Goal: Task Accomplishment & Management: Manage account settings

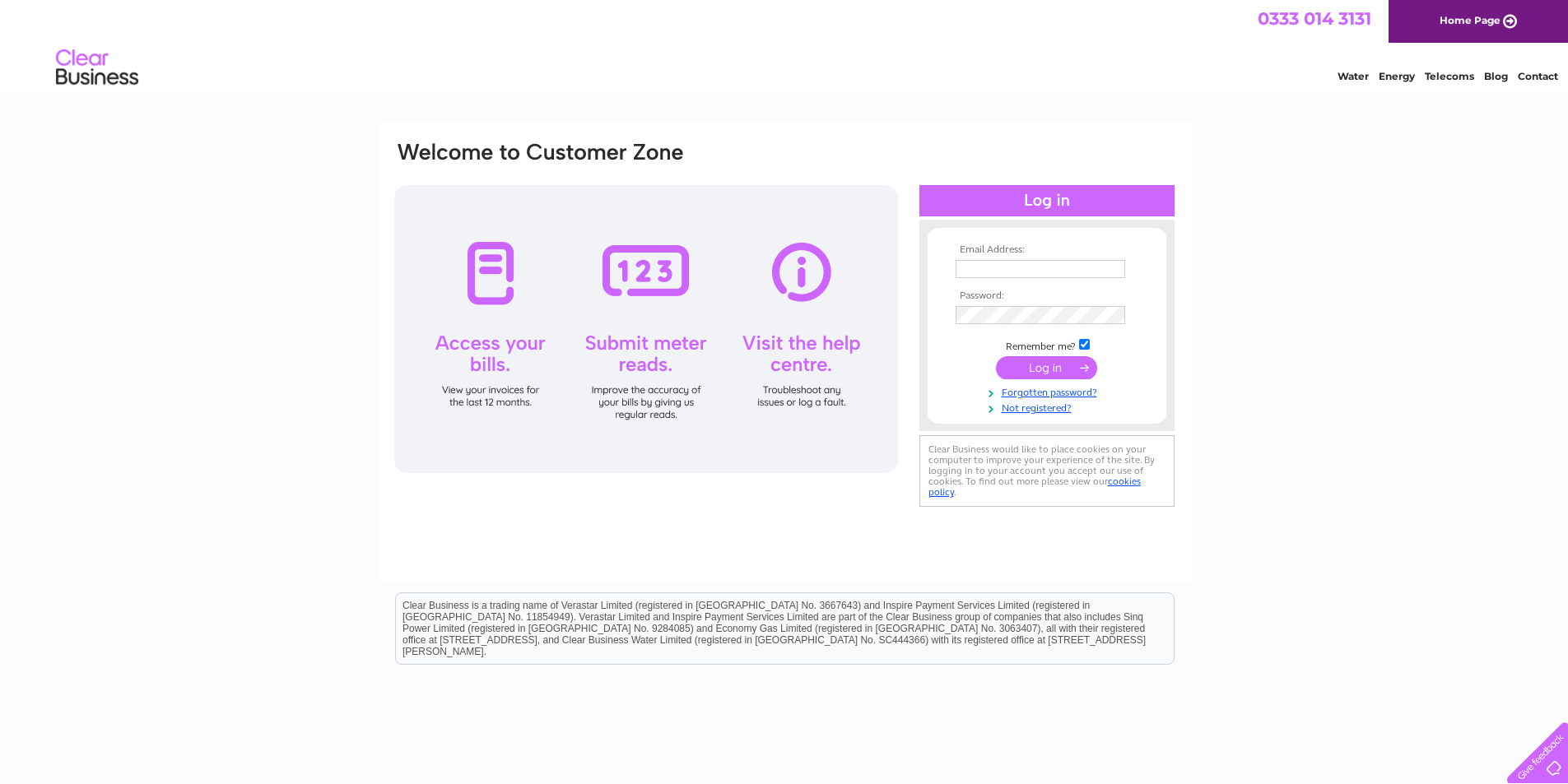
type input "anna@lifestyle-villages.co.uk"
click at [1039, 372] on input "submit" at bounding box center [1046, 367] width 101 height 23
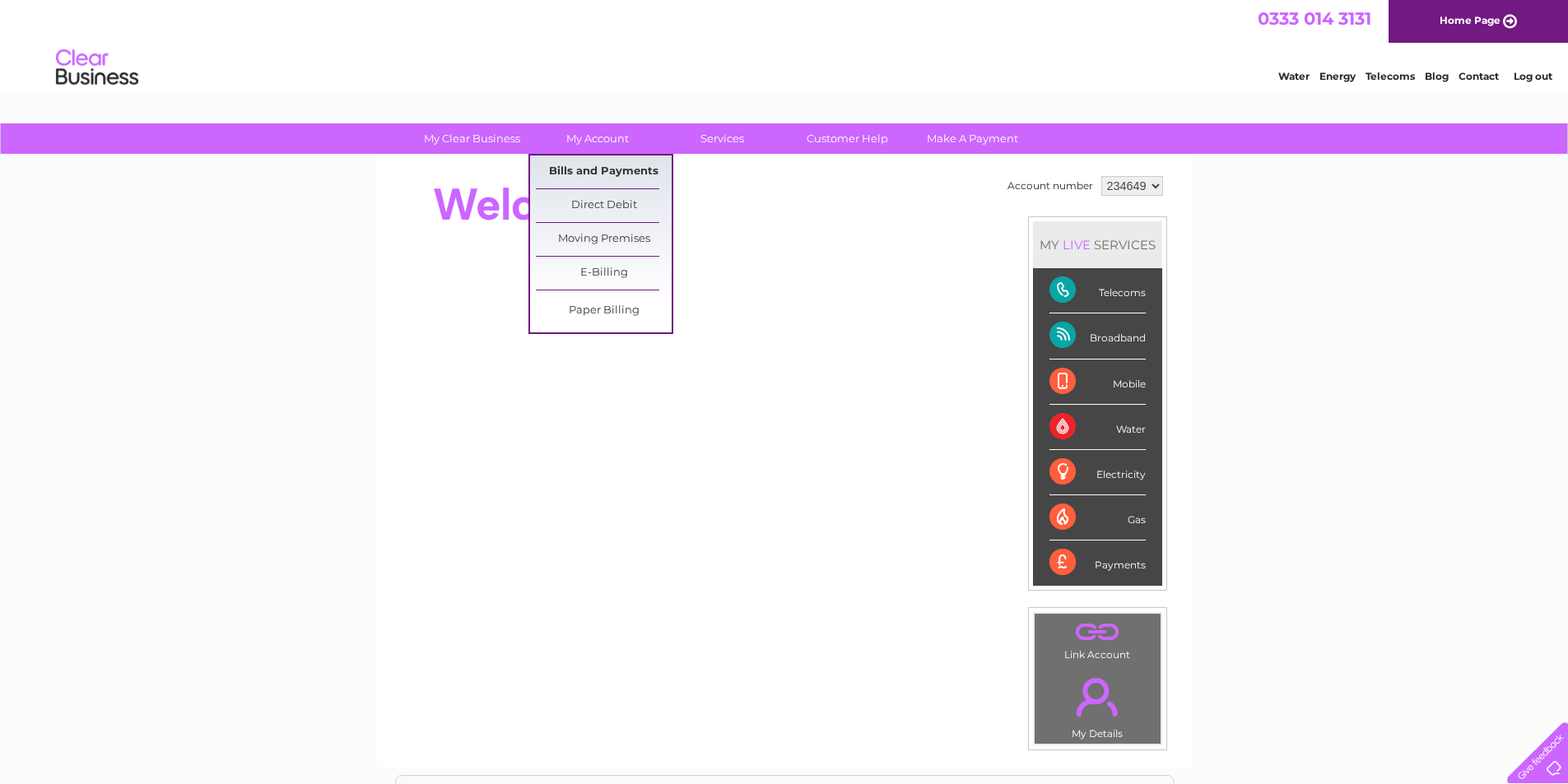
click at [616, 168] on link "Bills and Payments" at bounding box center [603, 172] width 136 height 33
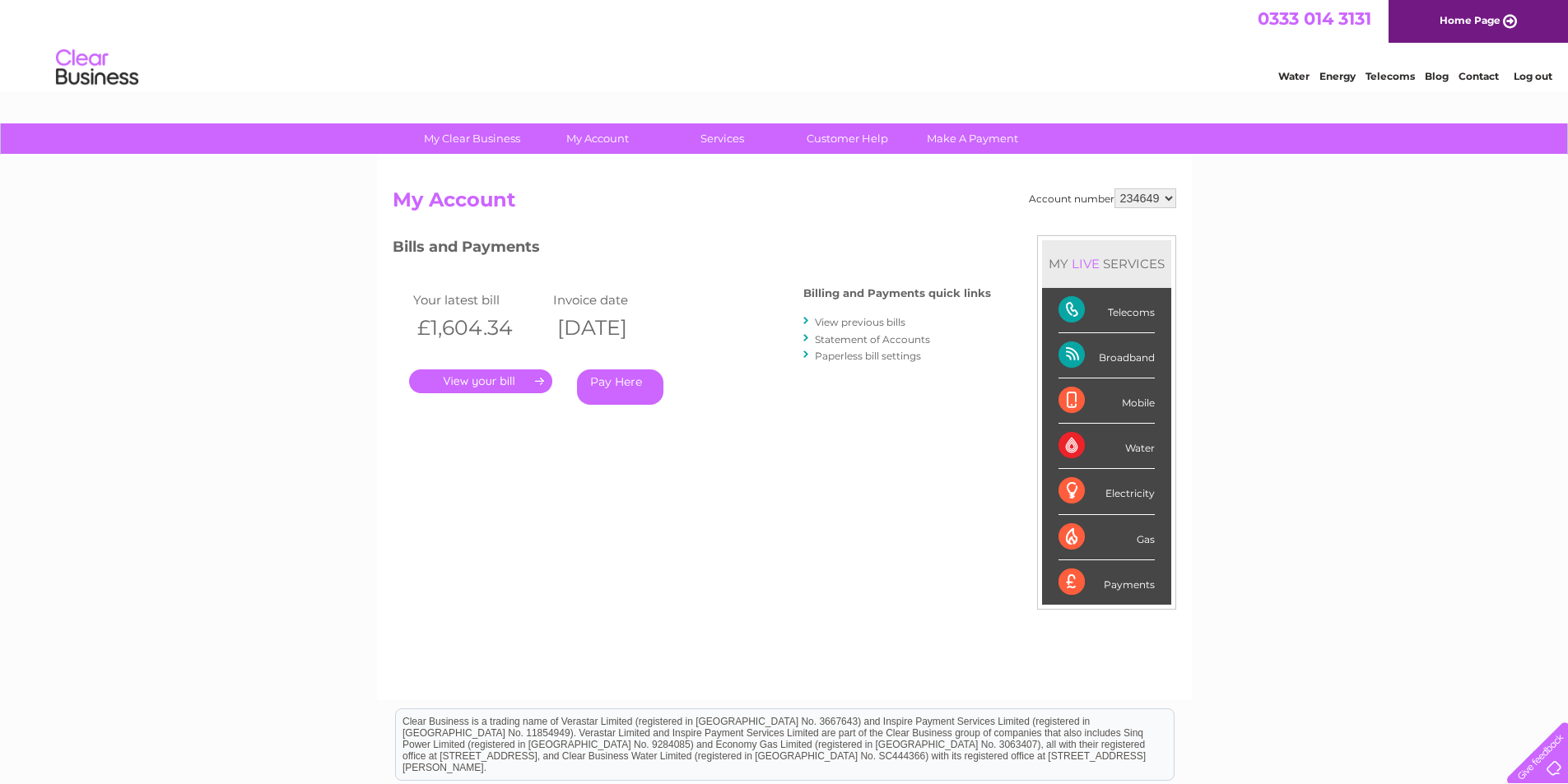
click at [536, 377] on link "." at bounding box center [480, 382] width 143 height 24
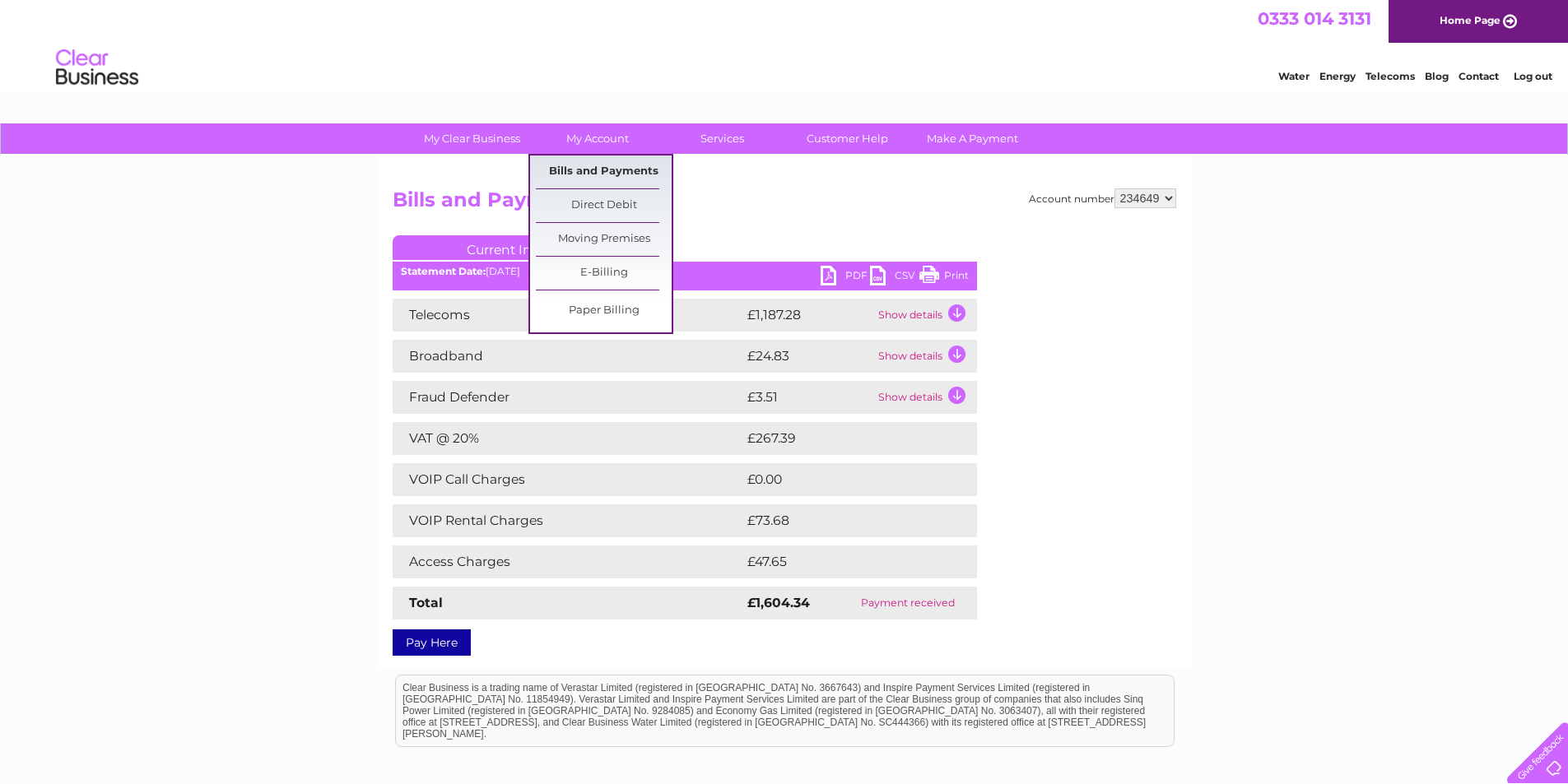
click at [609, 167] on link "Bills and Payments" at bounding box center [603, 172] width 136 height 33
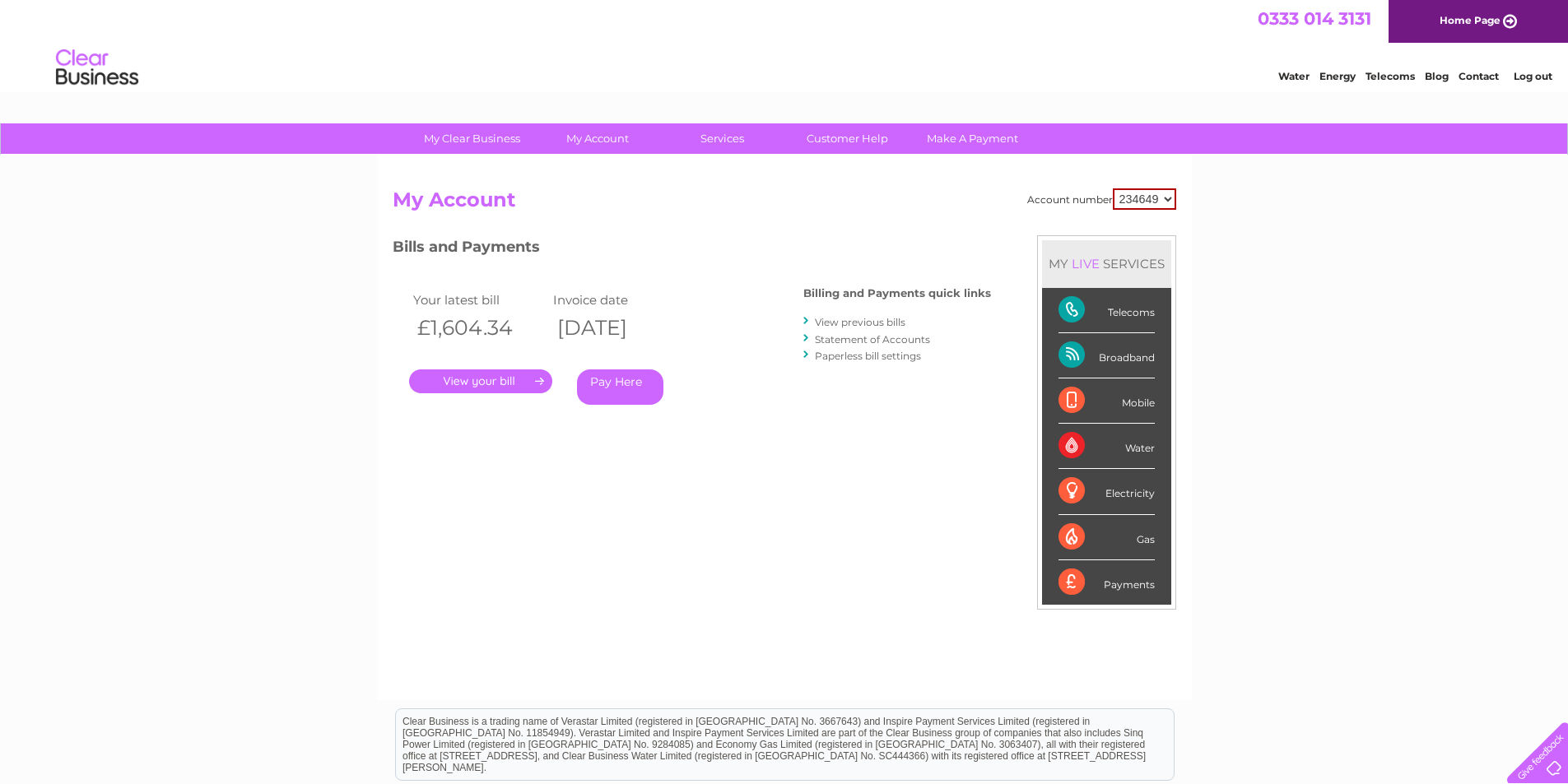
click at [840, 319] on link "View previous bills" at bounding box center [860, 322] width 91 height 12
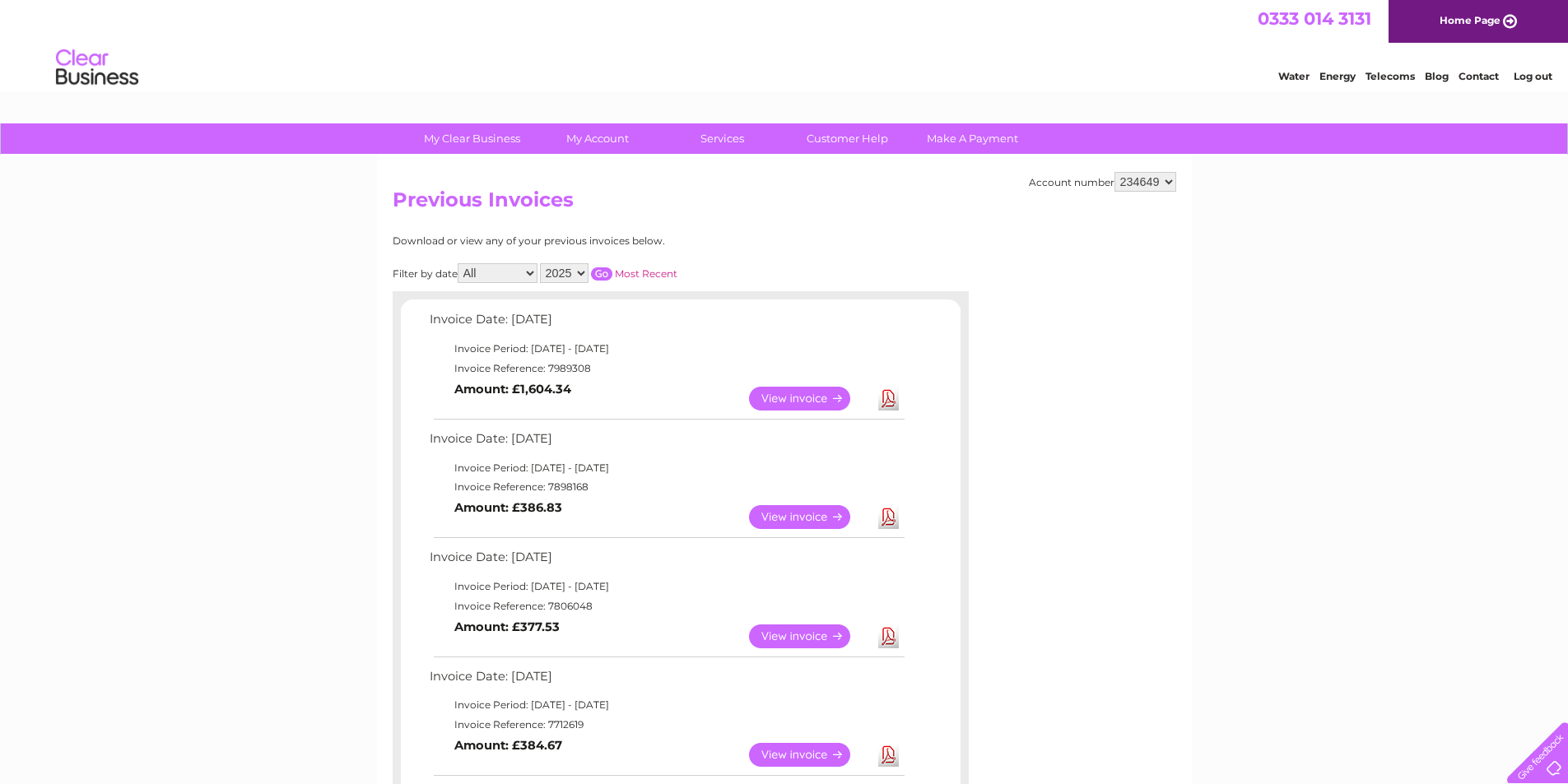
click at [808, 513] on link "View" at bounding box center [809, 517] width 121 height 24
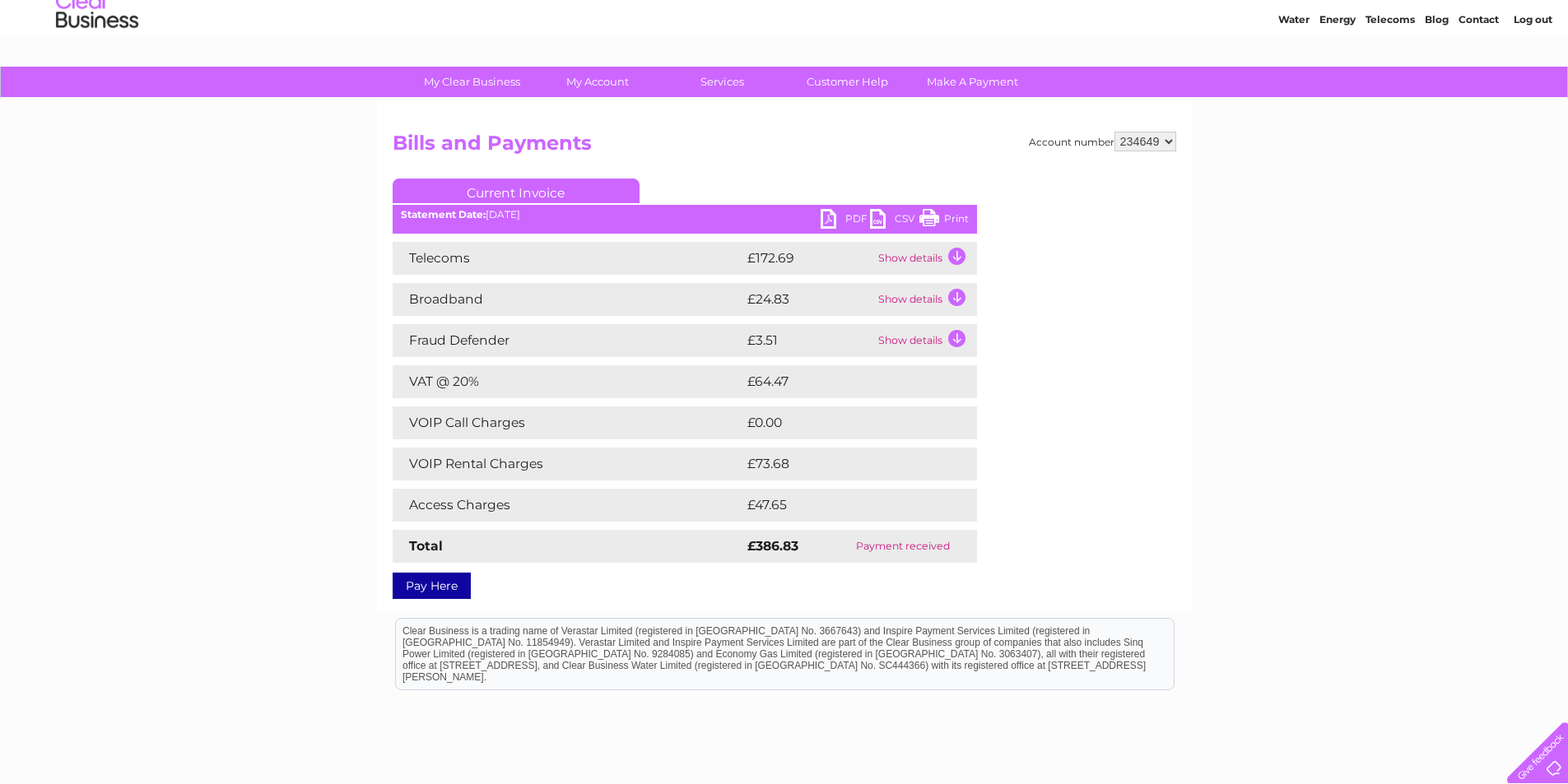
scroll to position [165, 0]
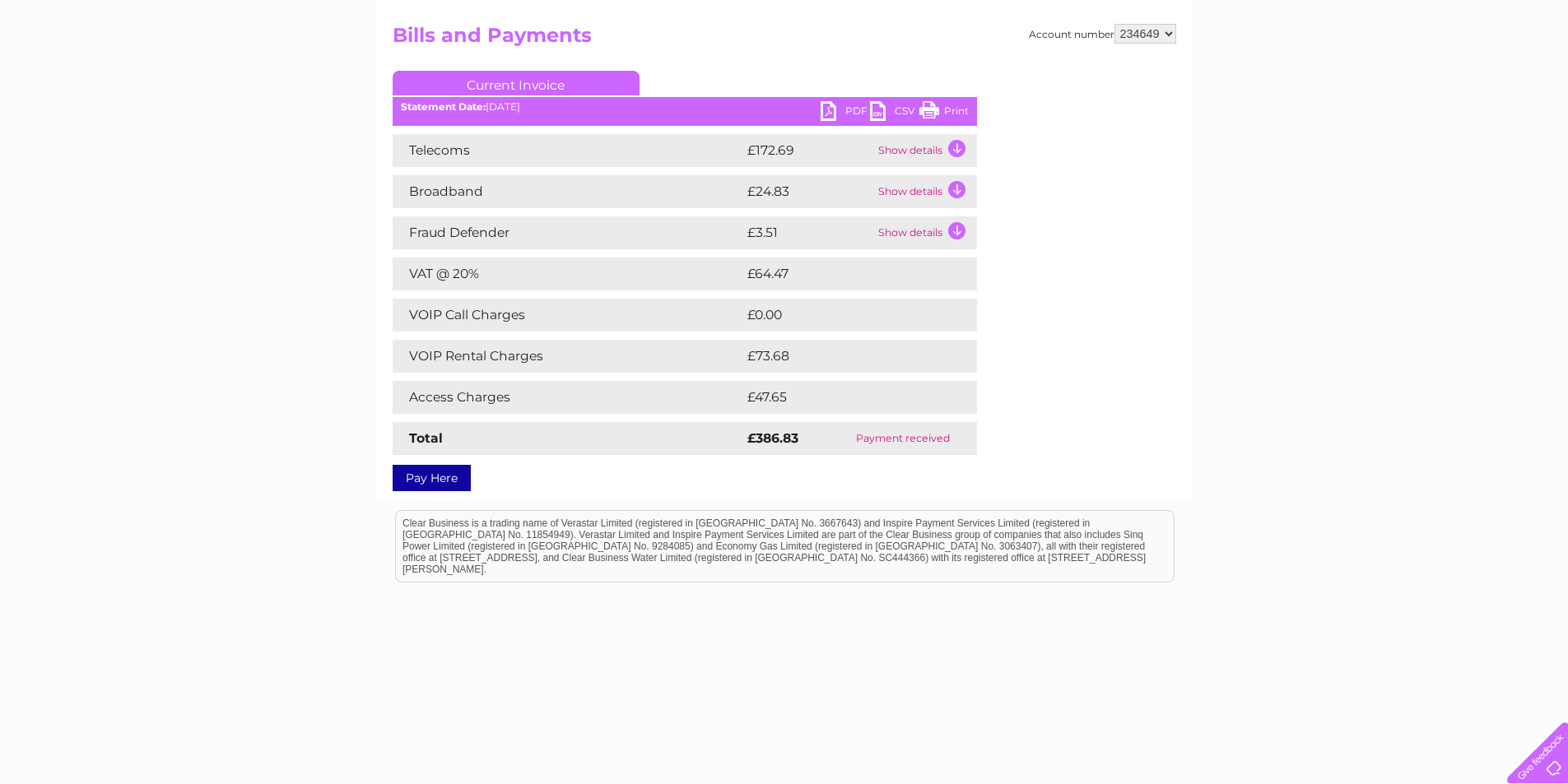
click at [831, 108] on link "PDF" at bounding box center [845, 113] width 49 height 24
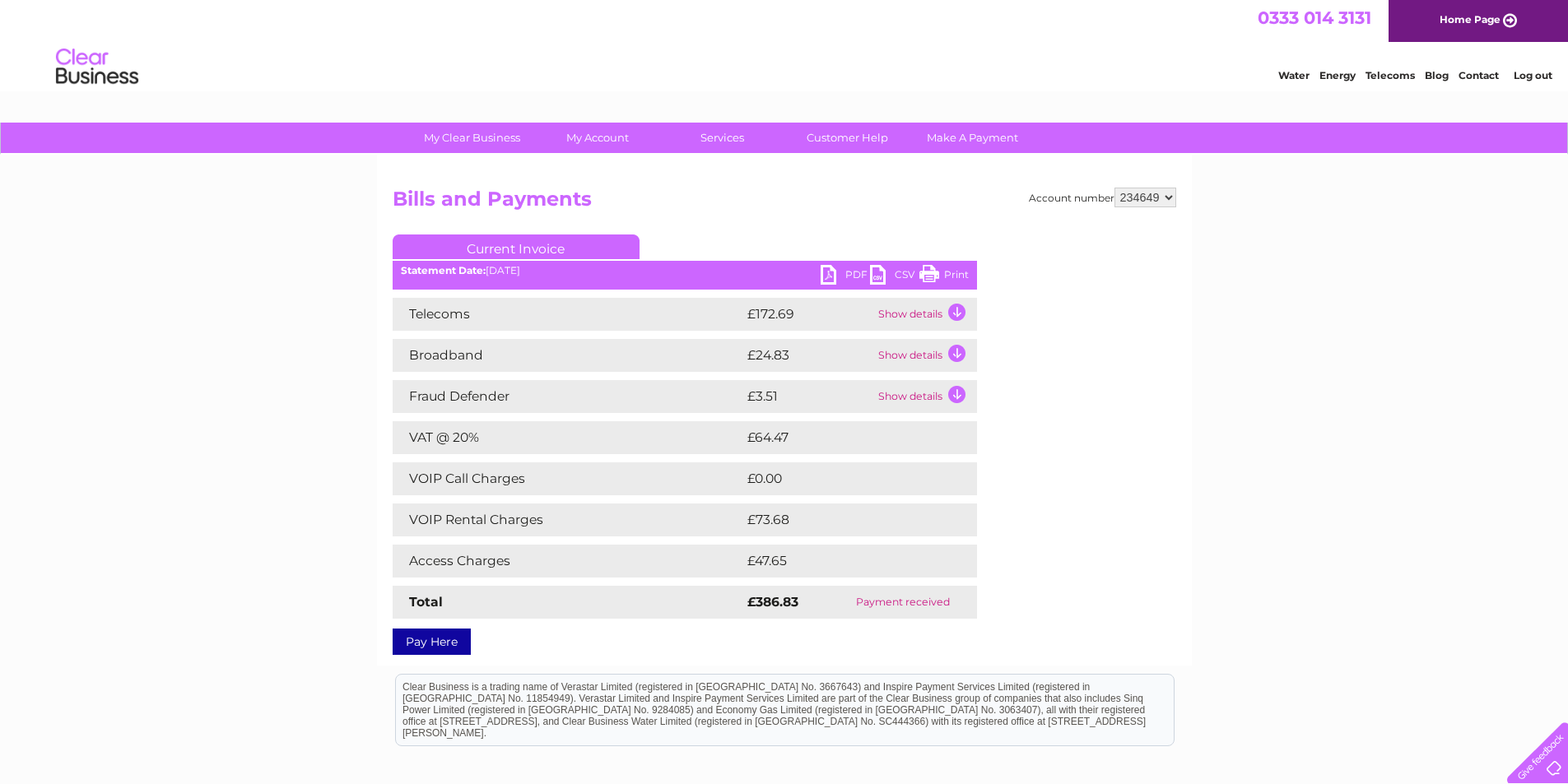
scroll to position [0, 0]
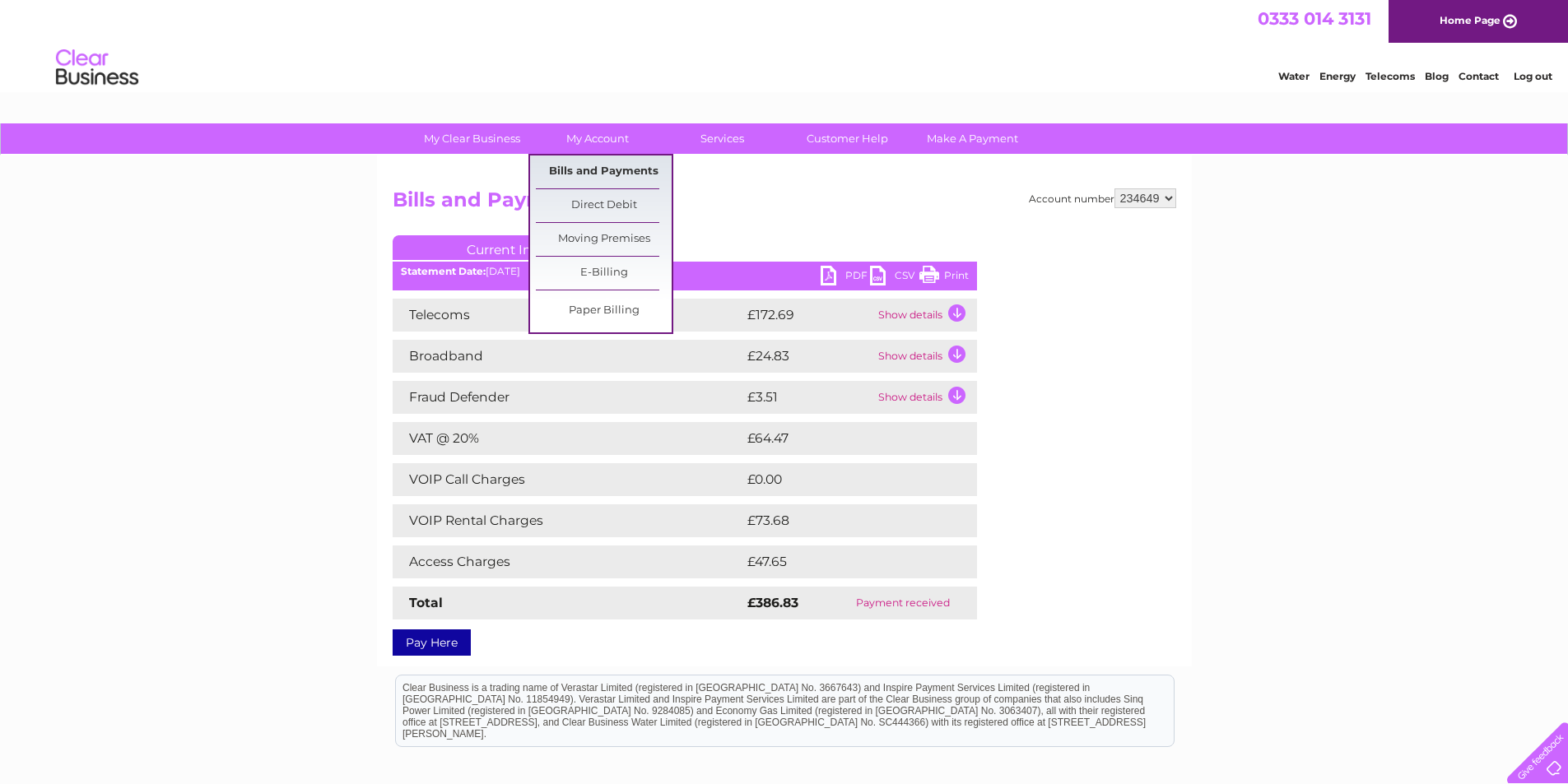
click at [607, 174] on link "Bills and Payments" at bounding box center [603, 172] width 136 height 33
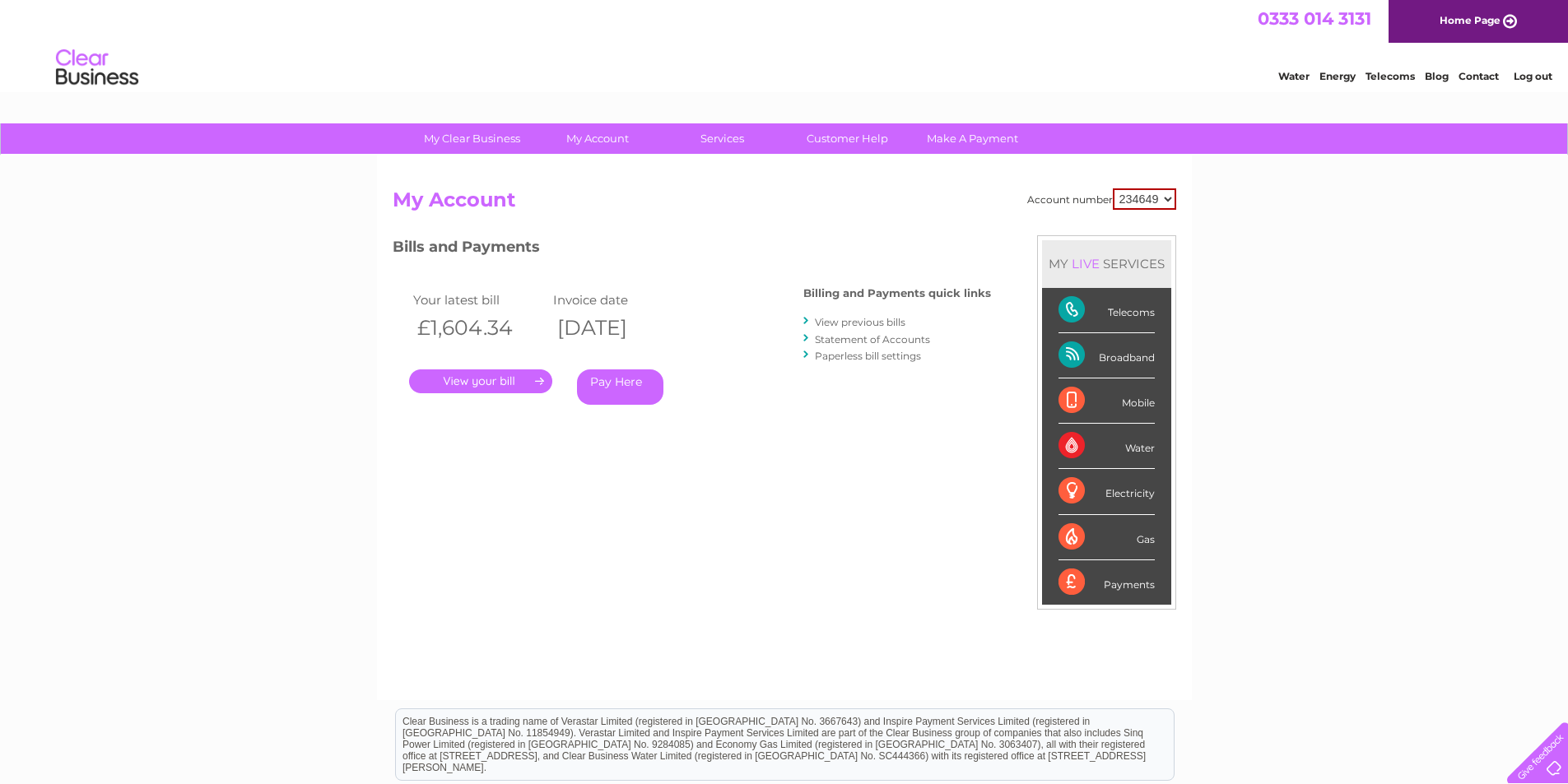
click at [486, 380] on link "." at bounding box center [480, 382] width 143 height 24
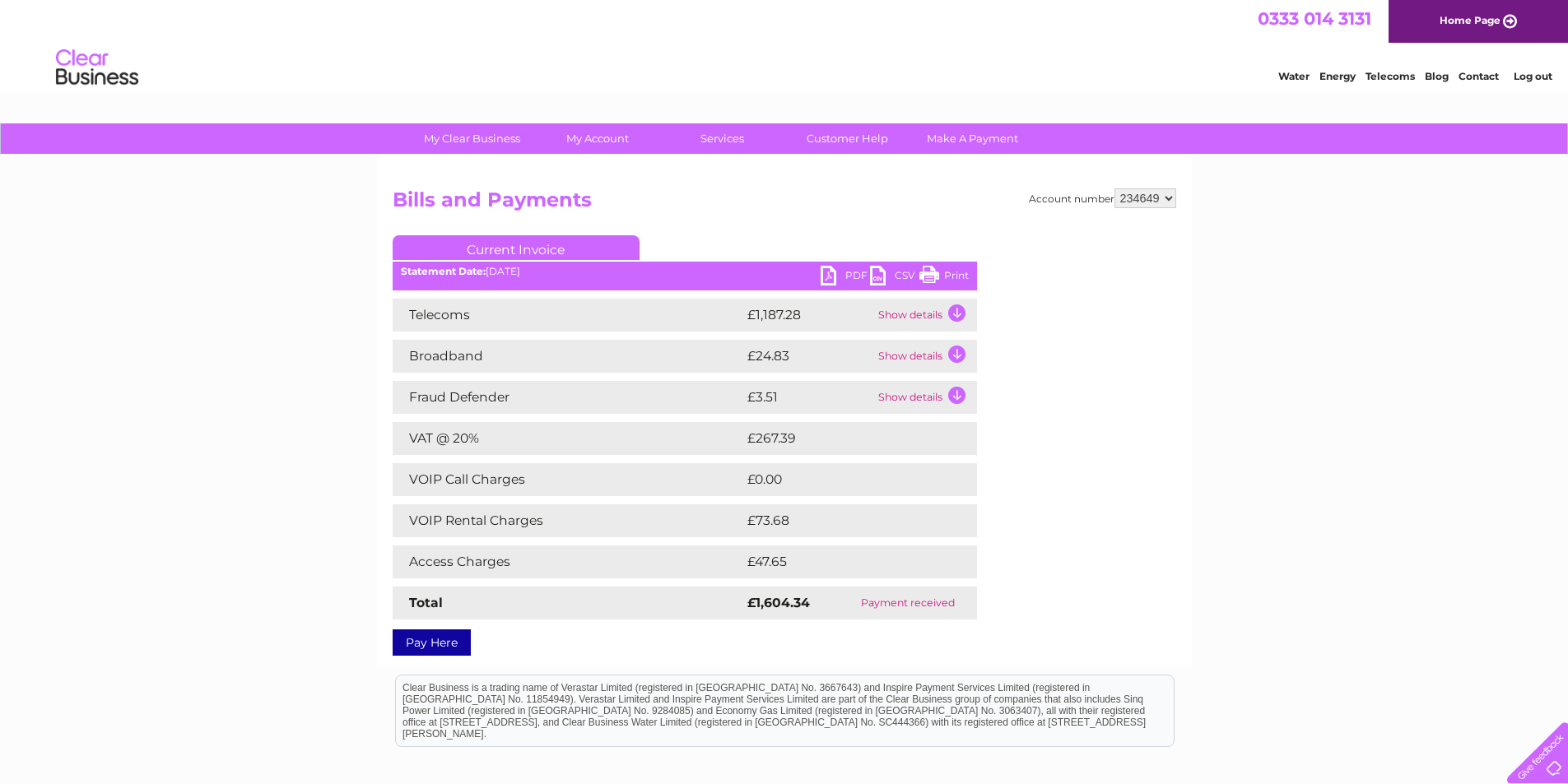
click at [831, 278] on link "PDF" at bounding box center [845, 277] width 49 height 24
click at [832, 276] on link "PDF" at bounding box center [845, 277] width 49 height 24
click at [854, 276] on link "PDF" at bounding box center [845, 277] width 49 height 24
click at [1539, 77] on link "Log out" at bounding box center [1534, 76] width 39 height 12
